Goal: Information Seeking & Learning: Learn about a topic

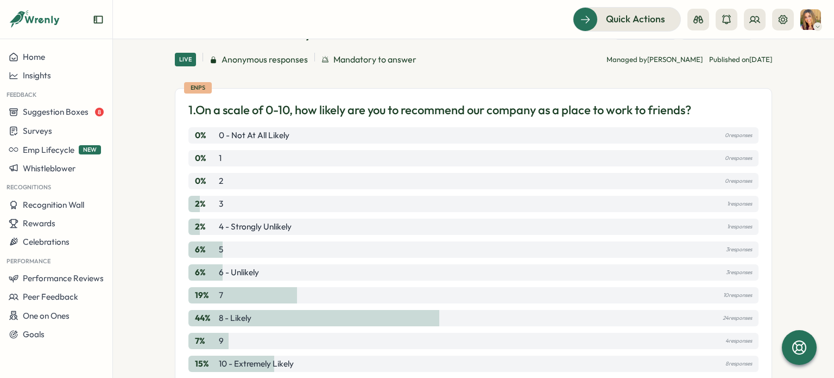
scroll to position [105, 0]
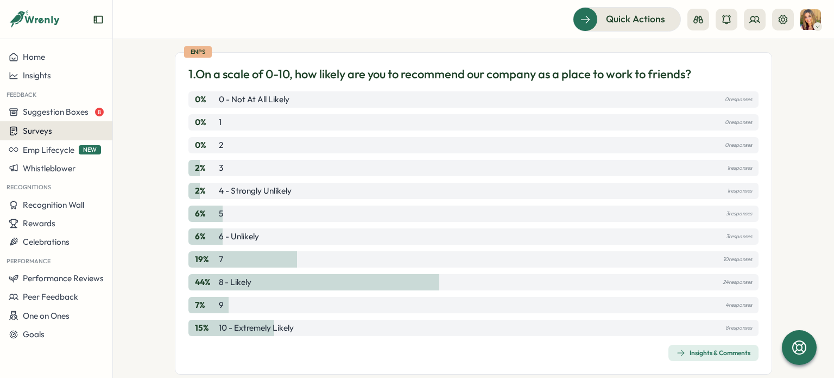
click at [45, 130] on span "Surveys" at bounding box center [37, 131] width 29 height 10
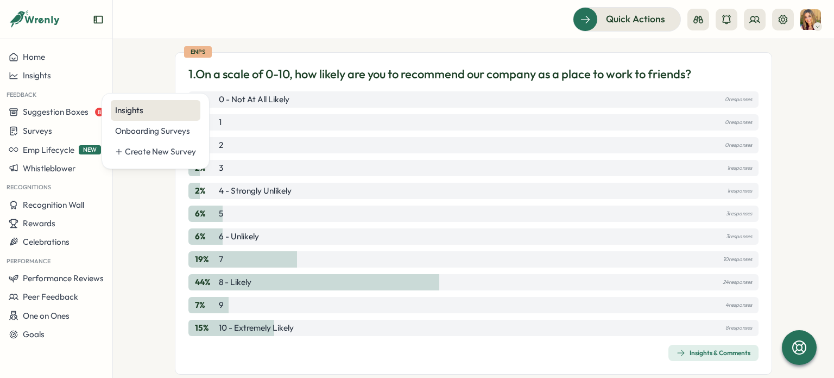
click at [154, 108] on div "Insights" at bounding box center [155, 110] width 81 height 12
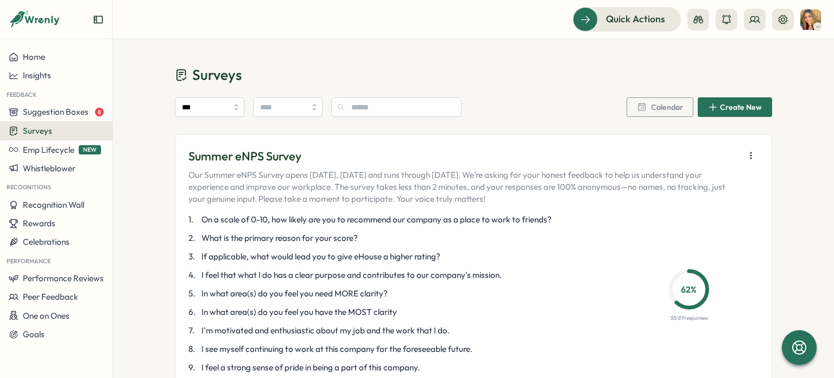
click at [746, 156] on icon "button" at bounding box center [751, 155] width 11 height 11
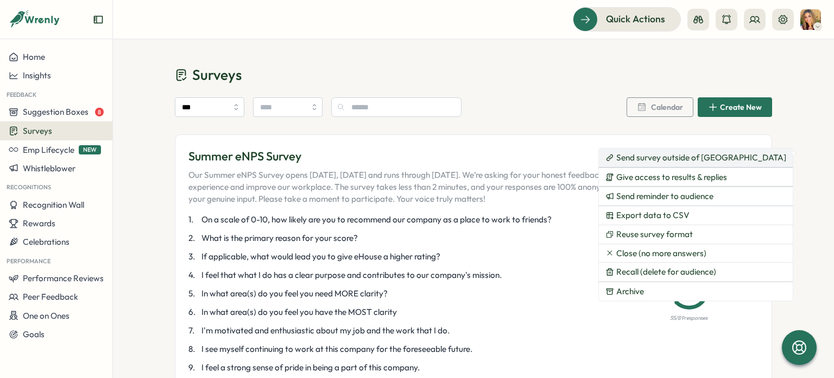
click at [611, 156] on icon at bounding box center [609, 158] width 4 height 4
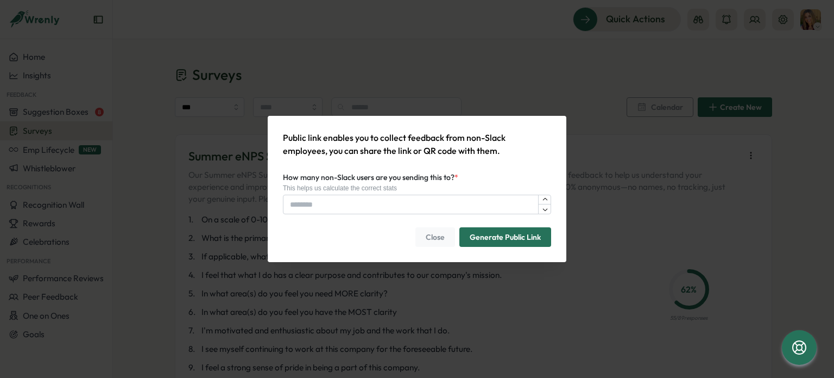
click at [431, 237] on span "Close" at bounding box center [435, 237] width 19 height 18
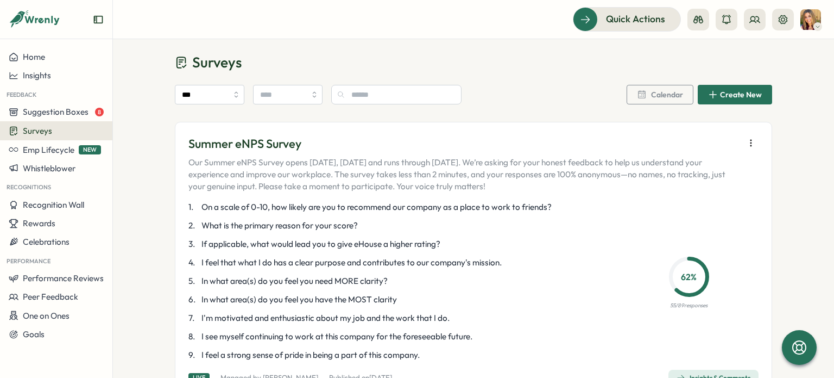
scroll to position [53, 0]
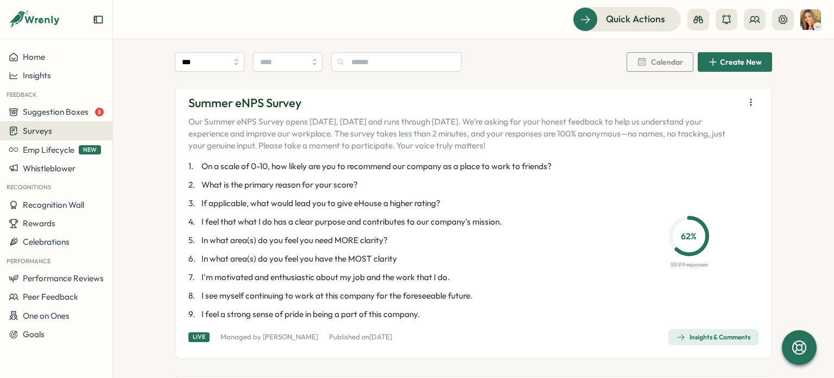
click at [749, 99] on icon "button" at bounding box center [751, 102] width 11 height 11
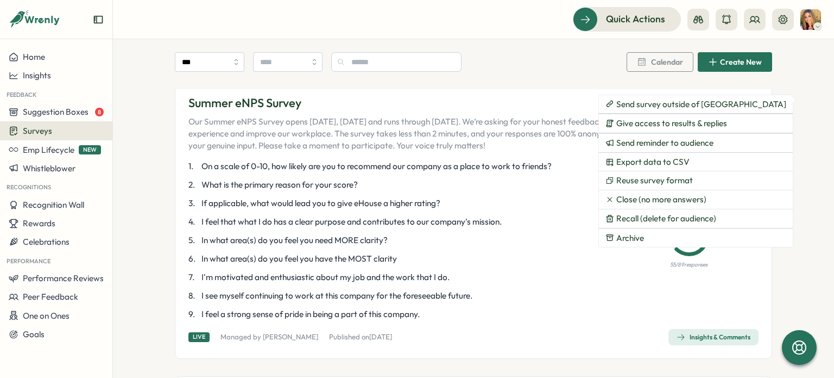
click at [547, 271] on p "7 . I'm motivated and enthusiastic about my job and the work that I do." at bounding box center [398, 277] width 418 height 12
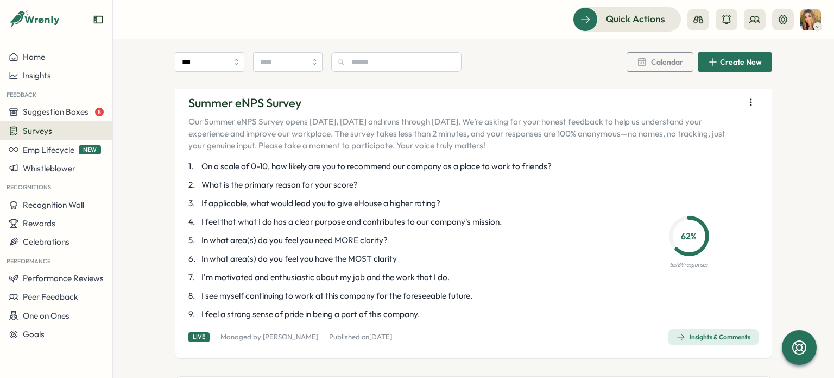
scroll to position [102, 0]
